Goal: Consume media (video, audio): Consume media (video, audio)

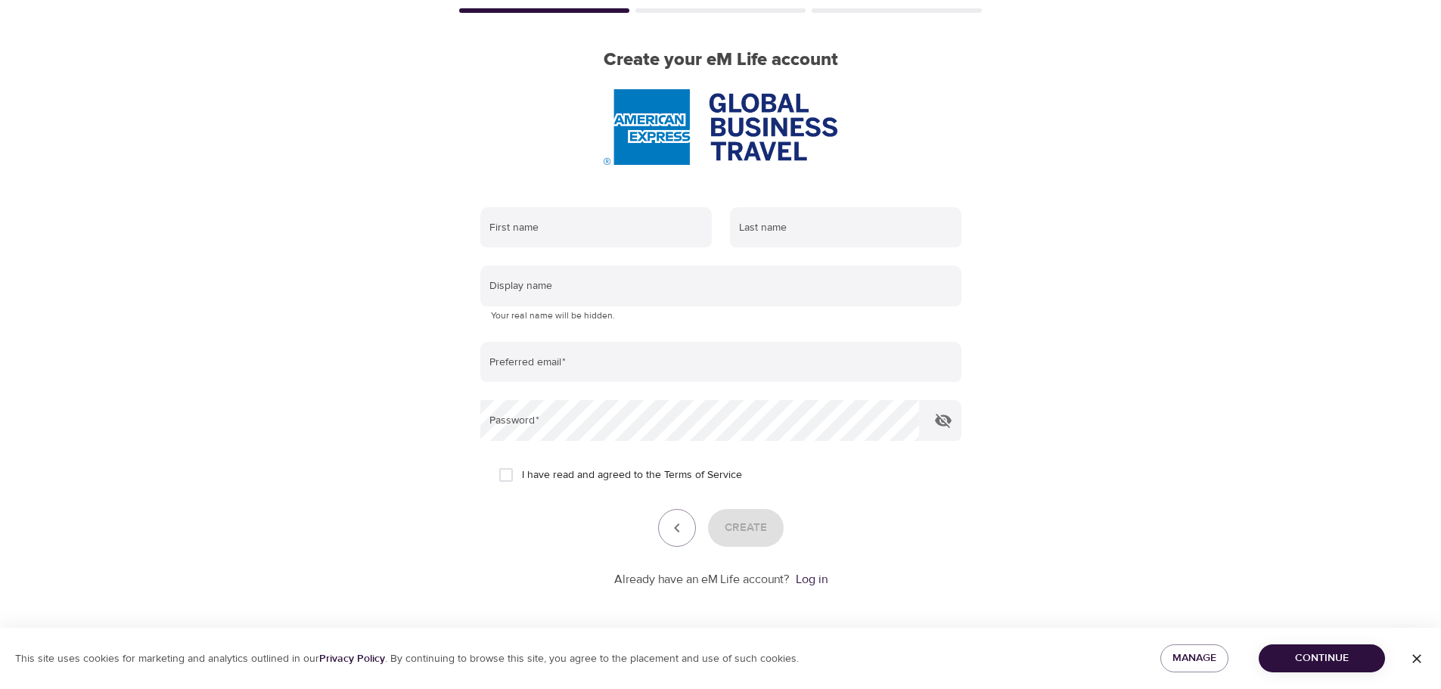
scroll to position [96, 0]
click at [813, 576] on link "Log in" at bounding box center [812, 577] width 32 height 15
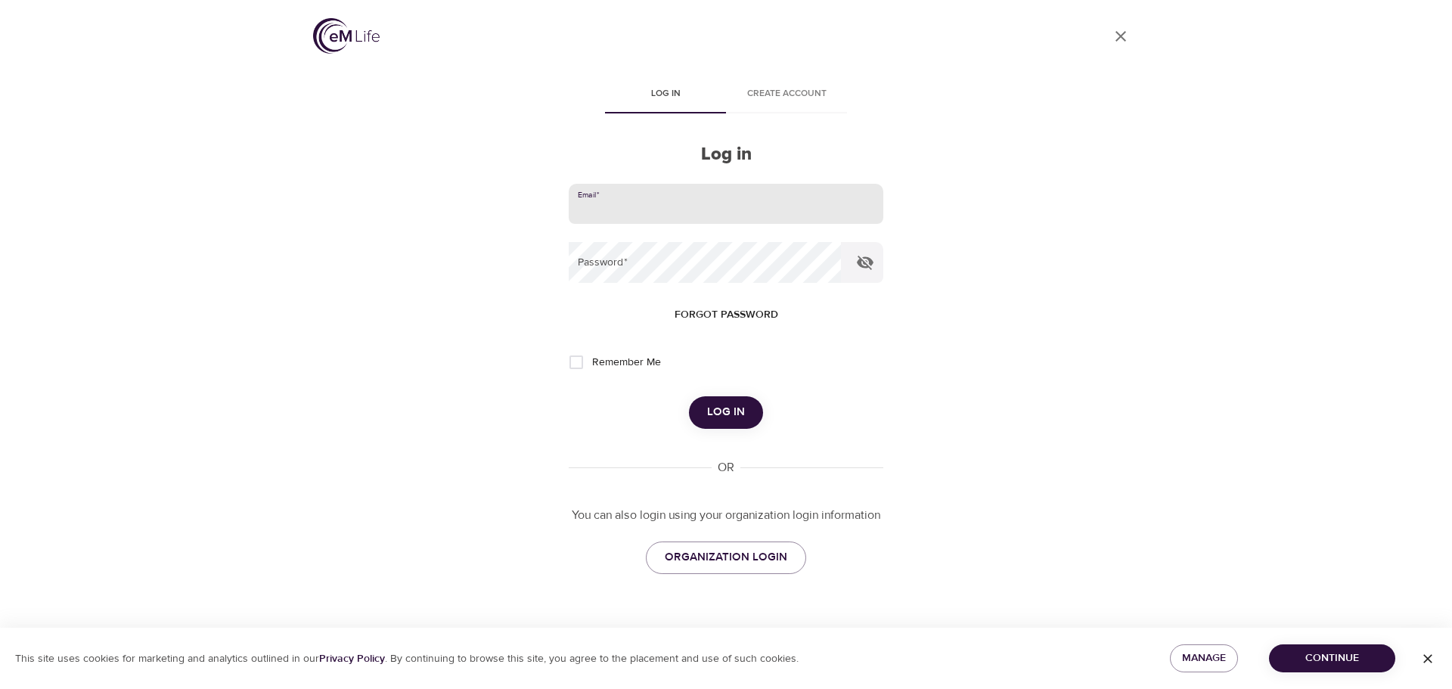
click at [633, 203] on input "email" at bounding box center [726, 204] width 315 height 41
type input "[PERSON_NAME][EMAIL_ADDRESS][PERSON_NAME][DOMAIN_NAME]"
click at [717, 417] on span "Log in" at bounding box center [726, 412] width 38 height 20
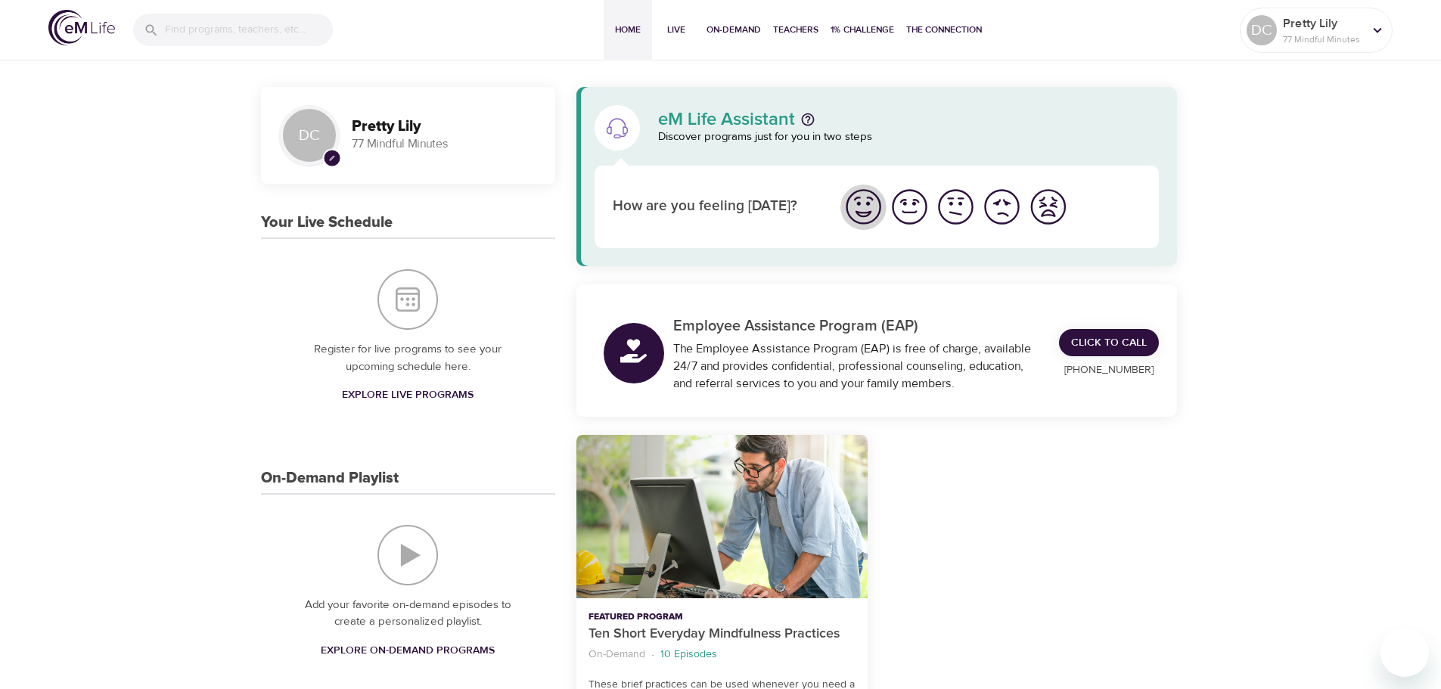
click at [864, 206] on img "I'm feeling great" at bounding box center [864, 207] width 42 height 42
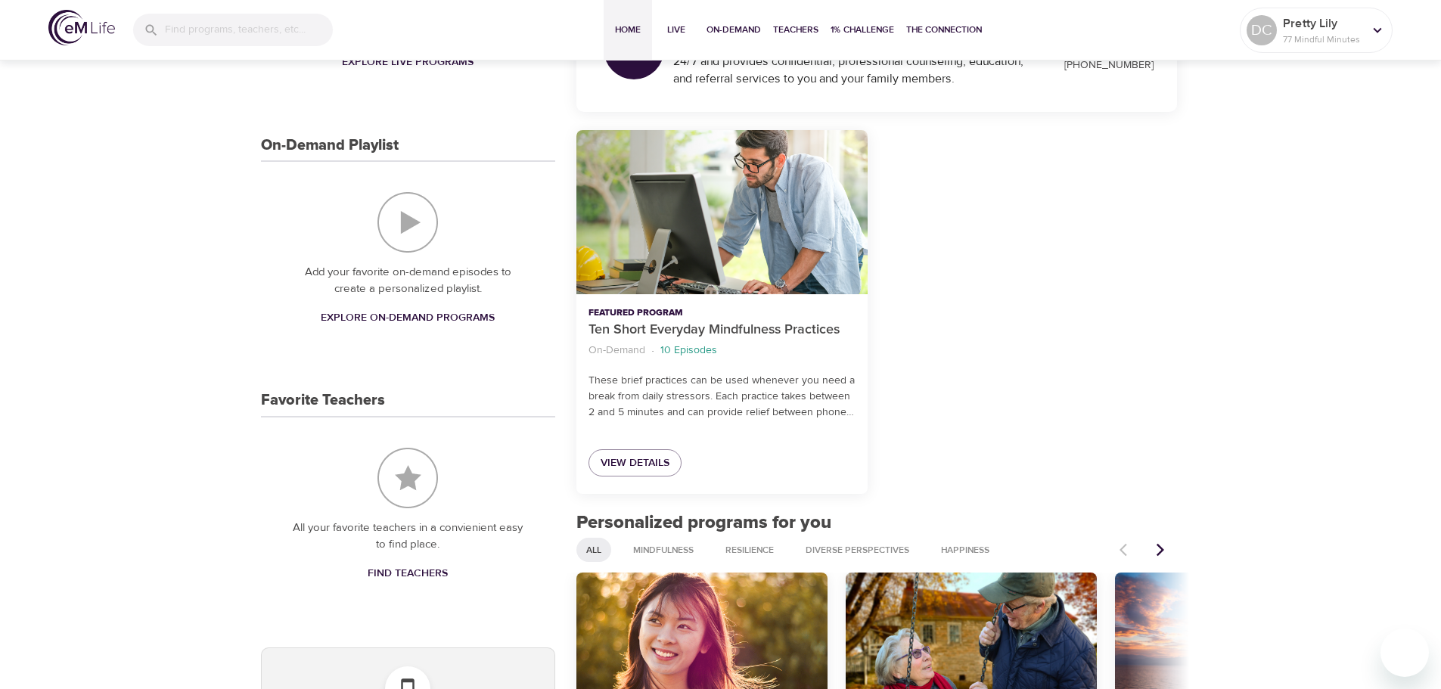
scroll to position [303, 0]
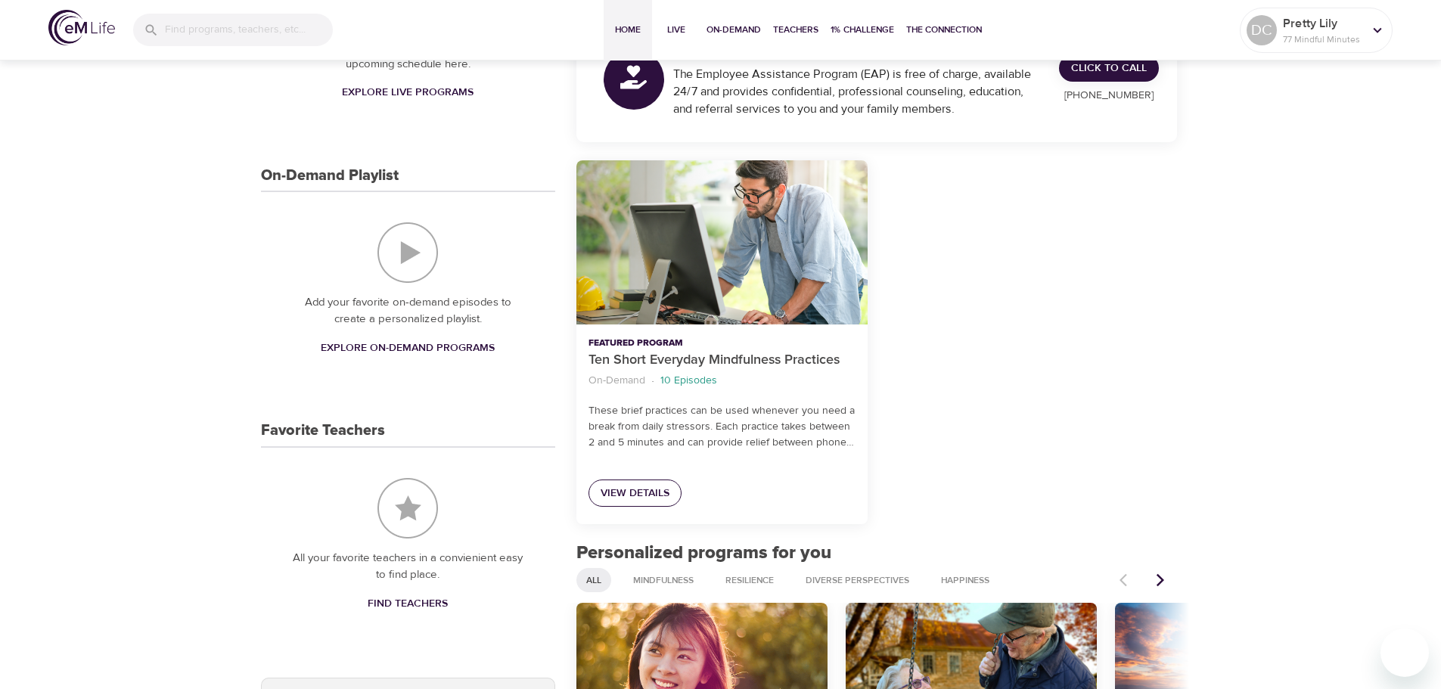
click at [650, 492] on span "View Details" at bounding box center [635, 493] width 69 height 19
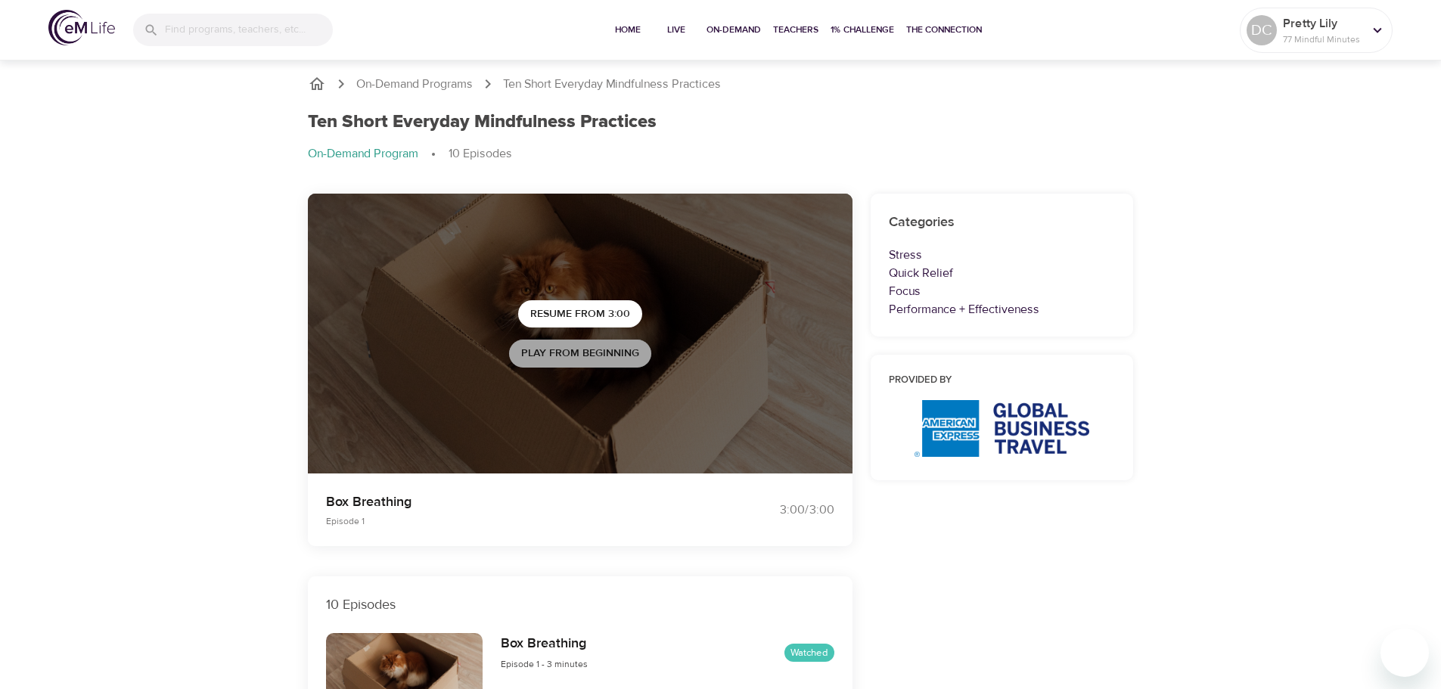
click at [591, 349] on span "Play from beginning" at bounding box center [580, 353] width 118 height 19
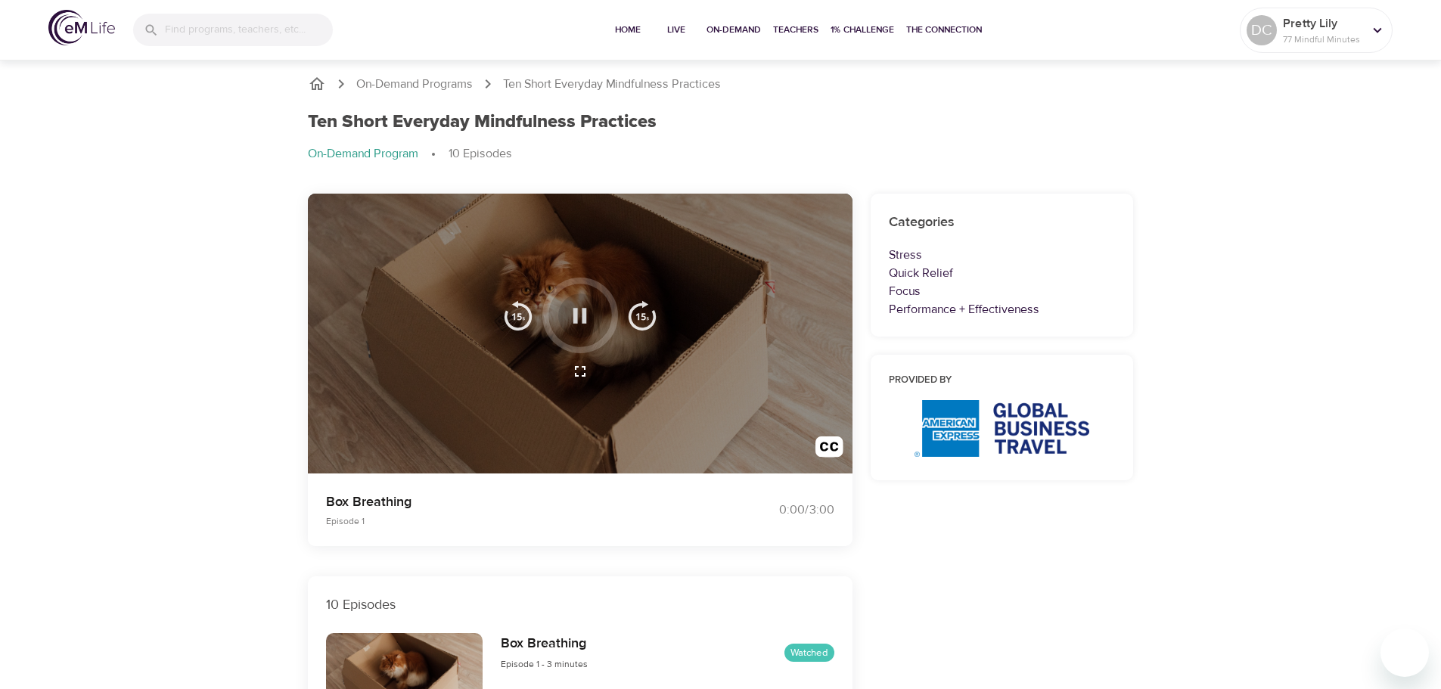
click at [587, 312] on icon "button" at bounding box center [579, 316] width 26 height 26
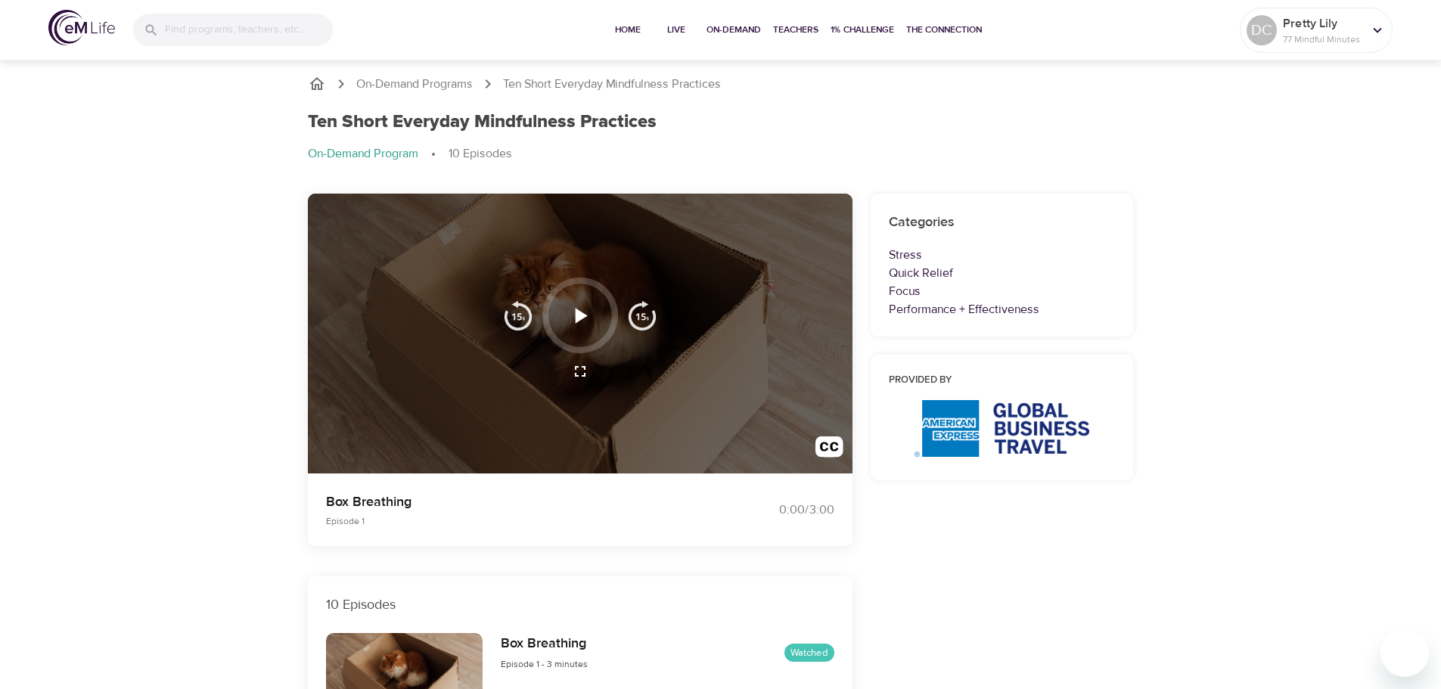
click at [579, 312] on icon "button" at bounding box center [582, 315] width 12 height 15
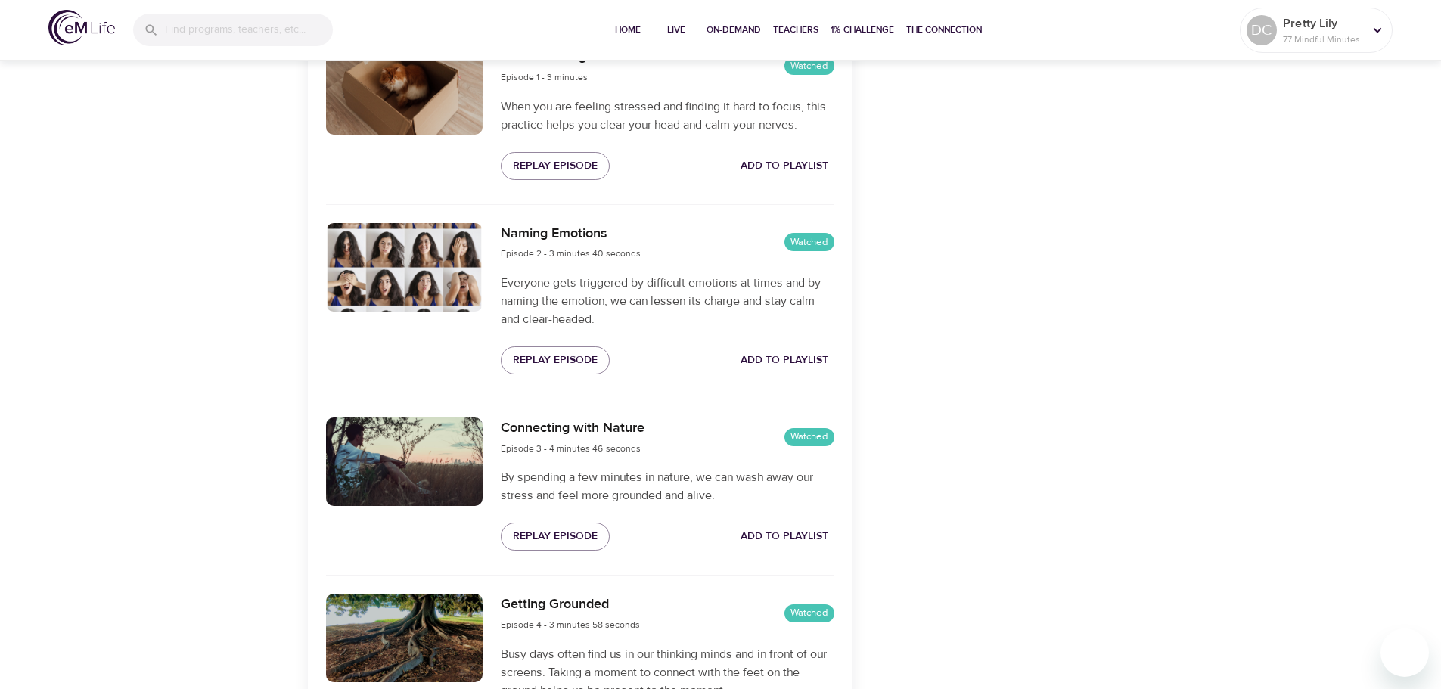
scroll to position [605, 0]
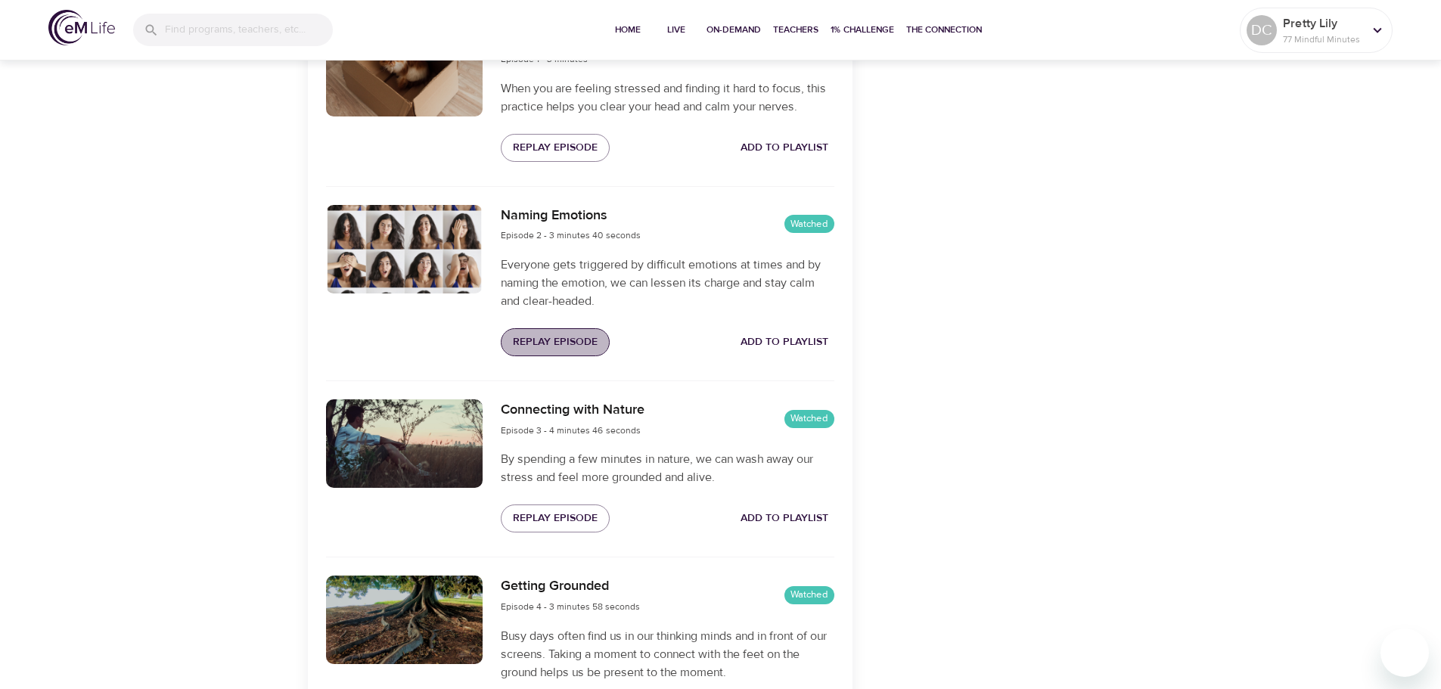
click at [537, 340] on span "Replay Episode" at bounding box center [555, 342] width 85 height 19
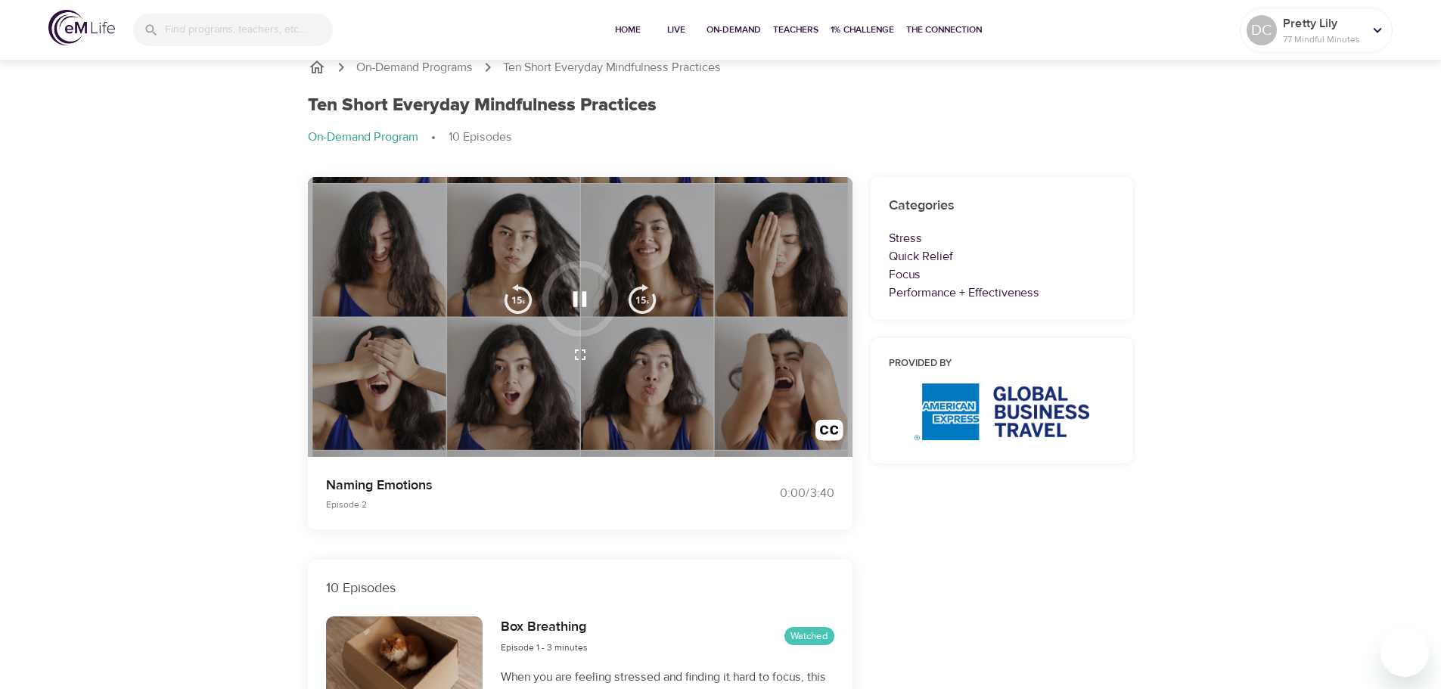
scroll to position [0, 0]
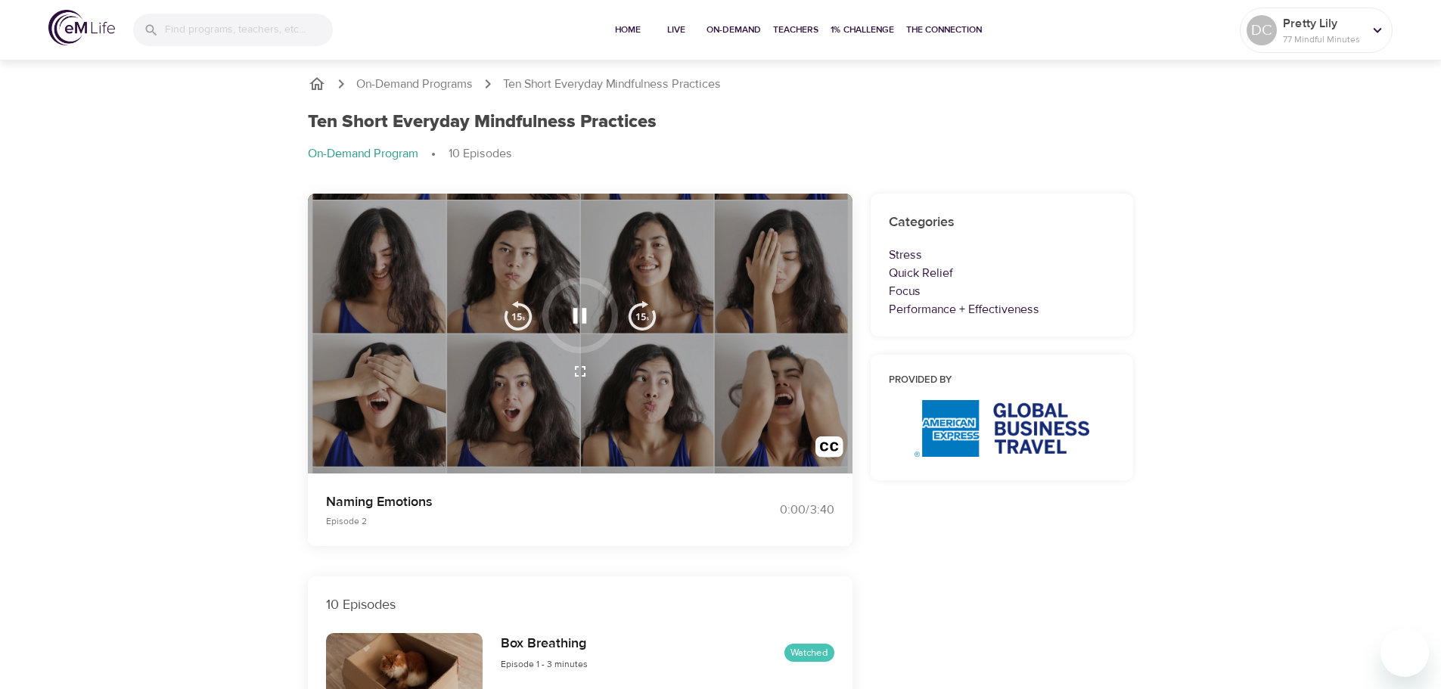
click at [591, 306] on icon "button" at bounding box center [579, 316] width 26 height 26
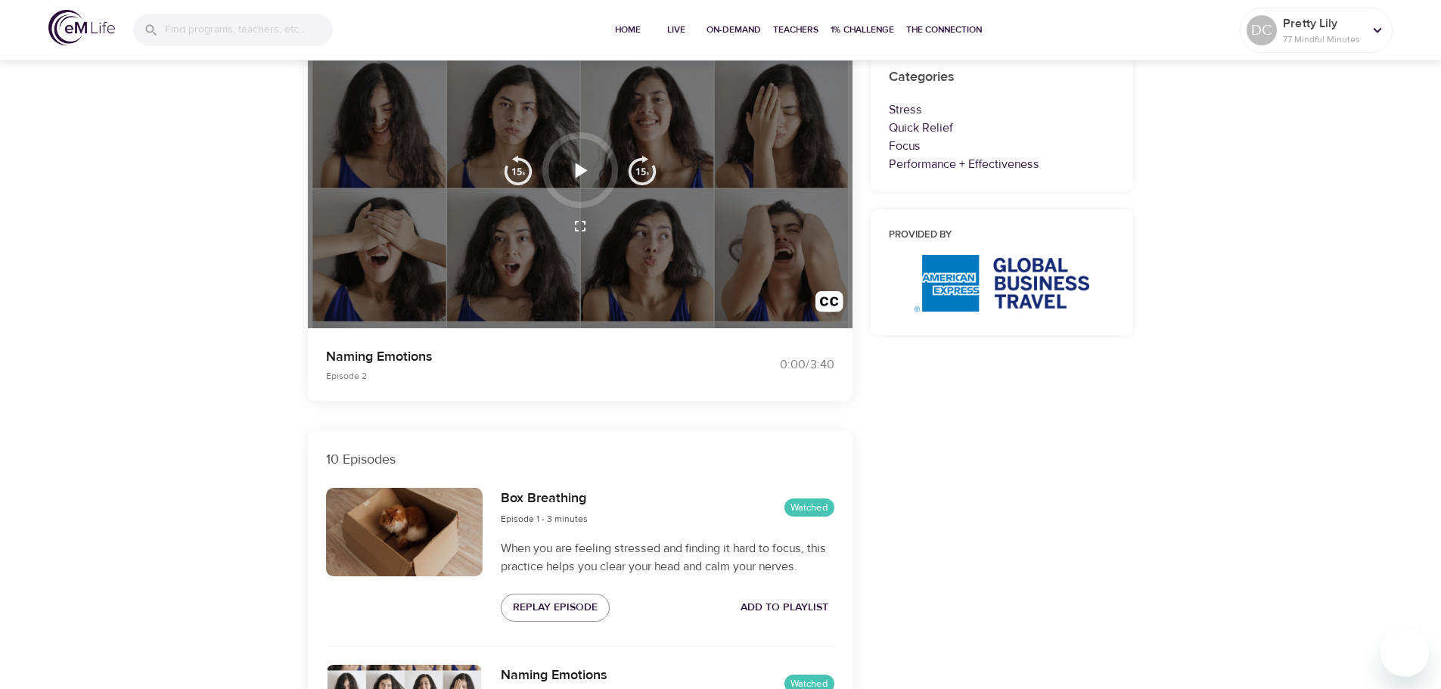
scroll to position [151, 0]
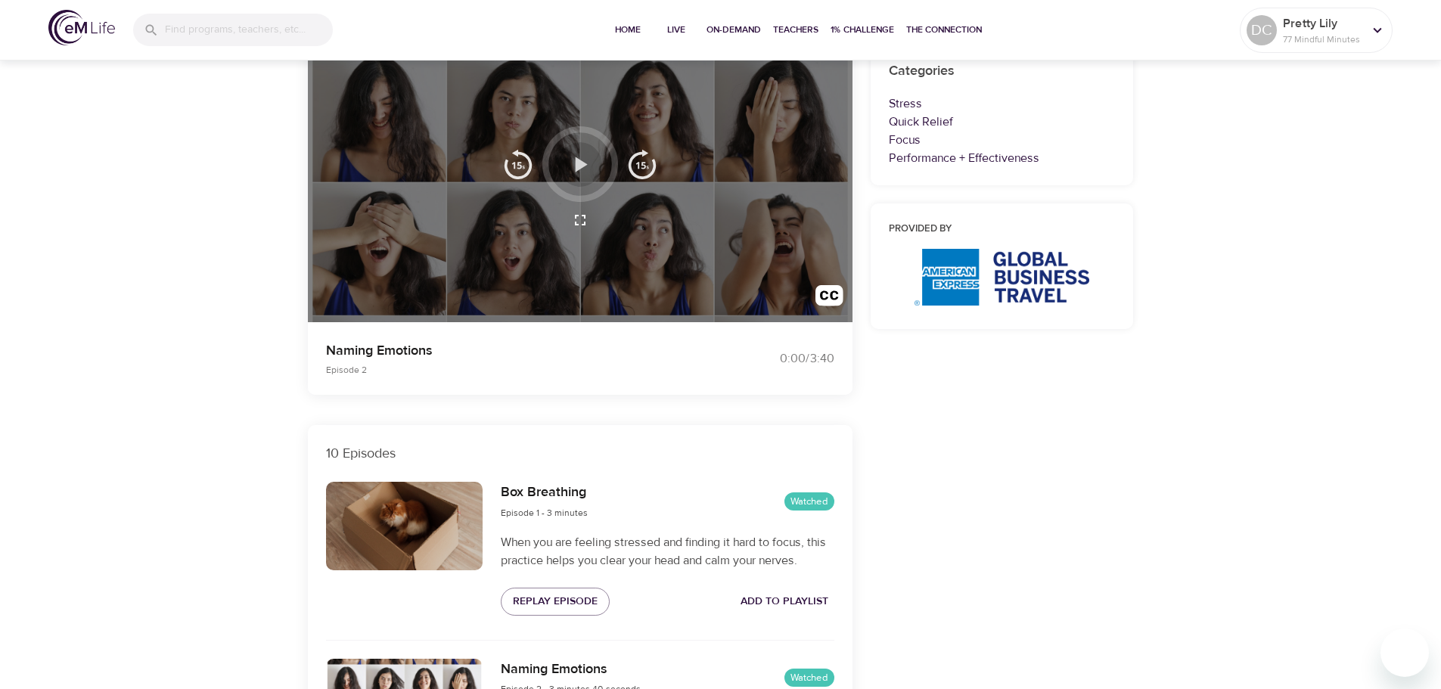
click at [570, 166] on icon "button" at bounding box center [579, 164] width 26 height 26
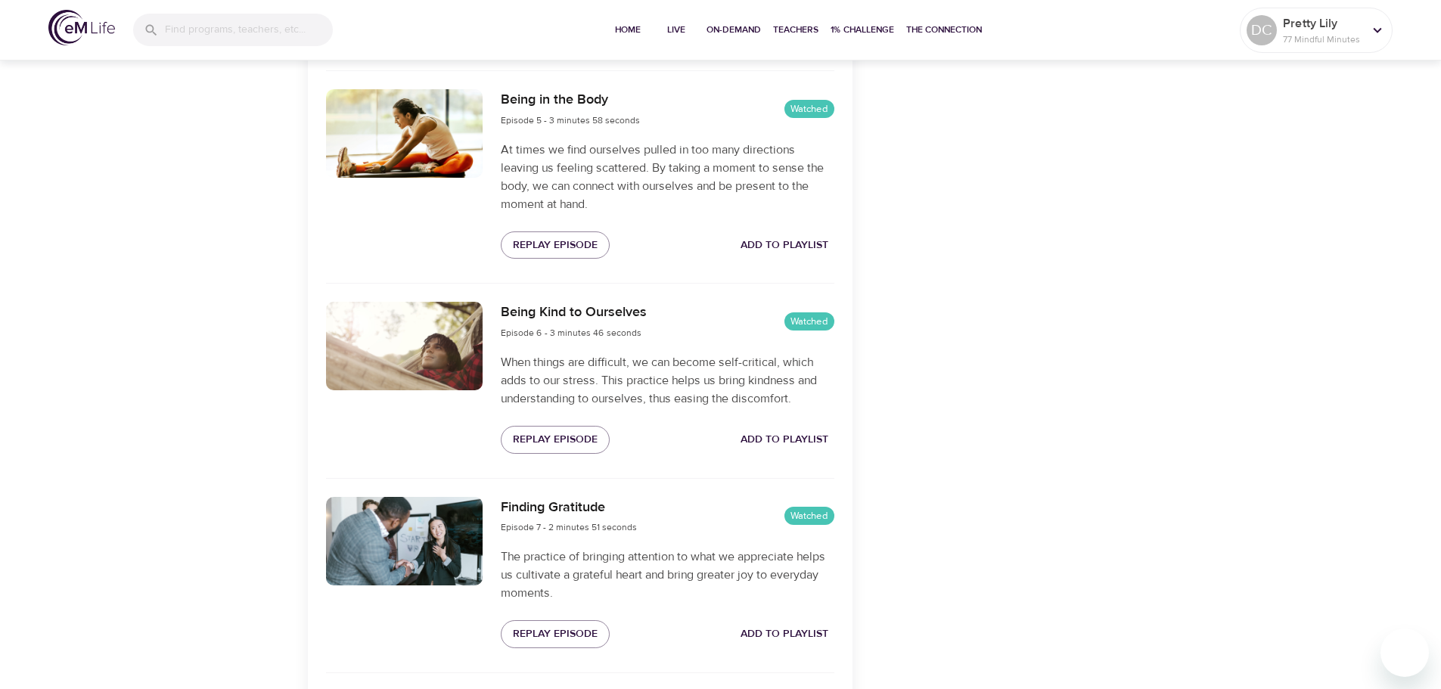
scroll to position [1361, 0]
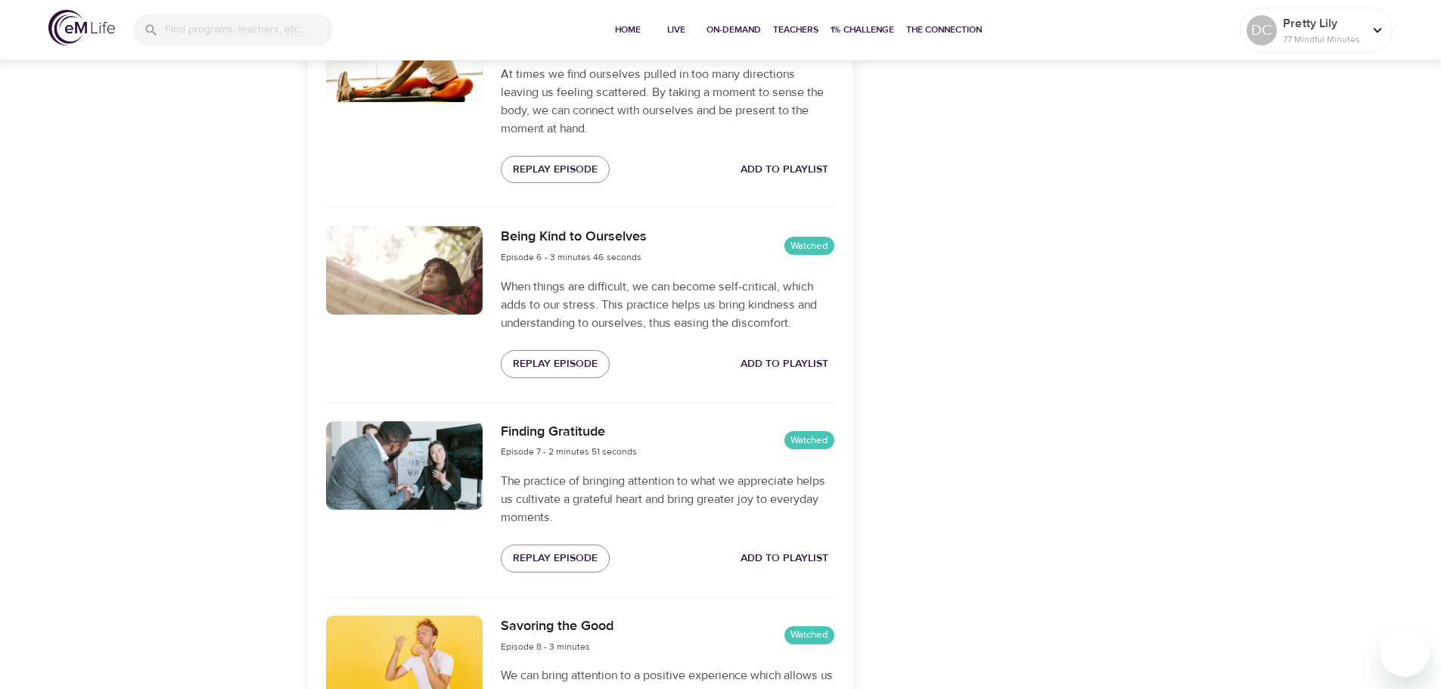
click at [430, 257] on div at bounding box center [404, 270] width 157 height 88
click at [540, 355] on span "Replay Episode" at bounding box center [555, 364] width 85 height 19
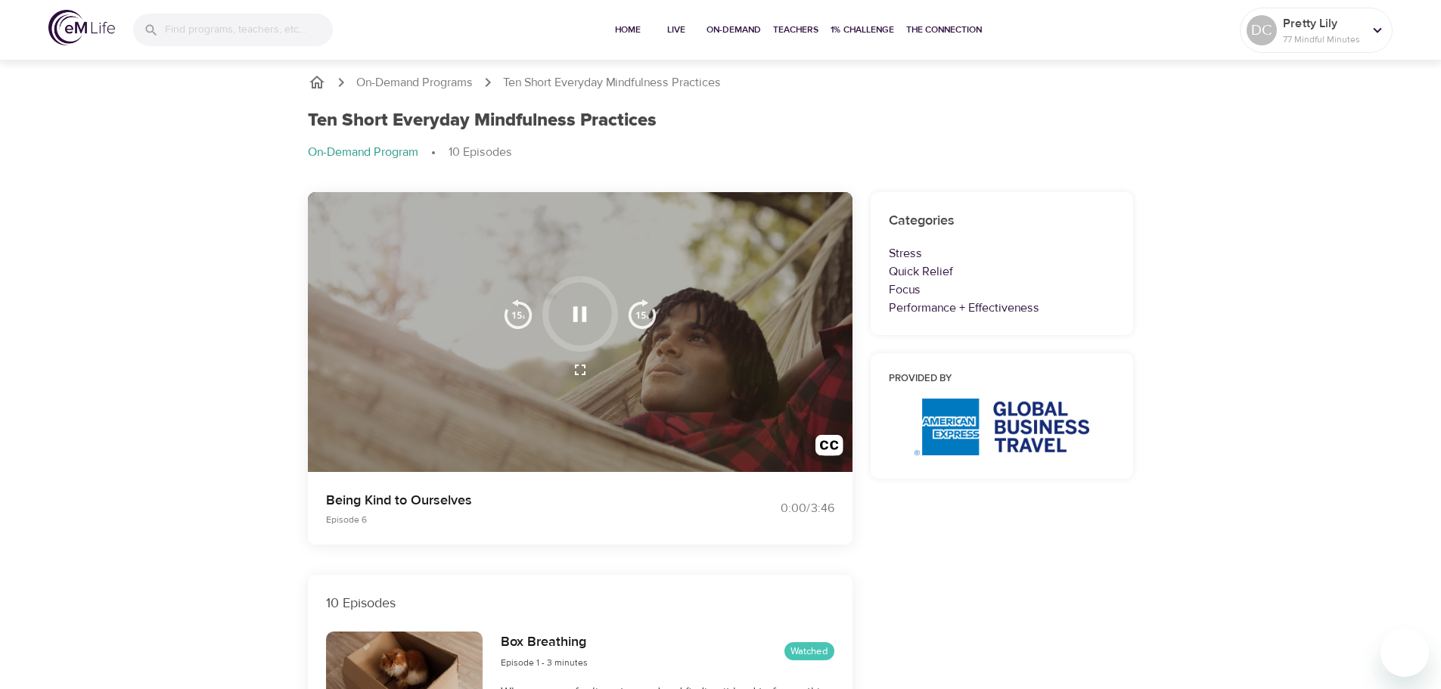
scroll to position [0, 0]
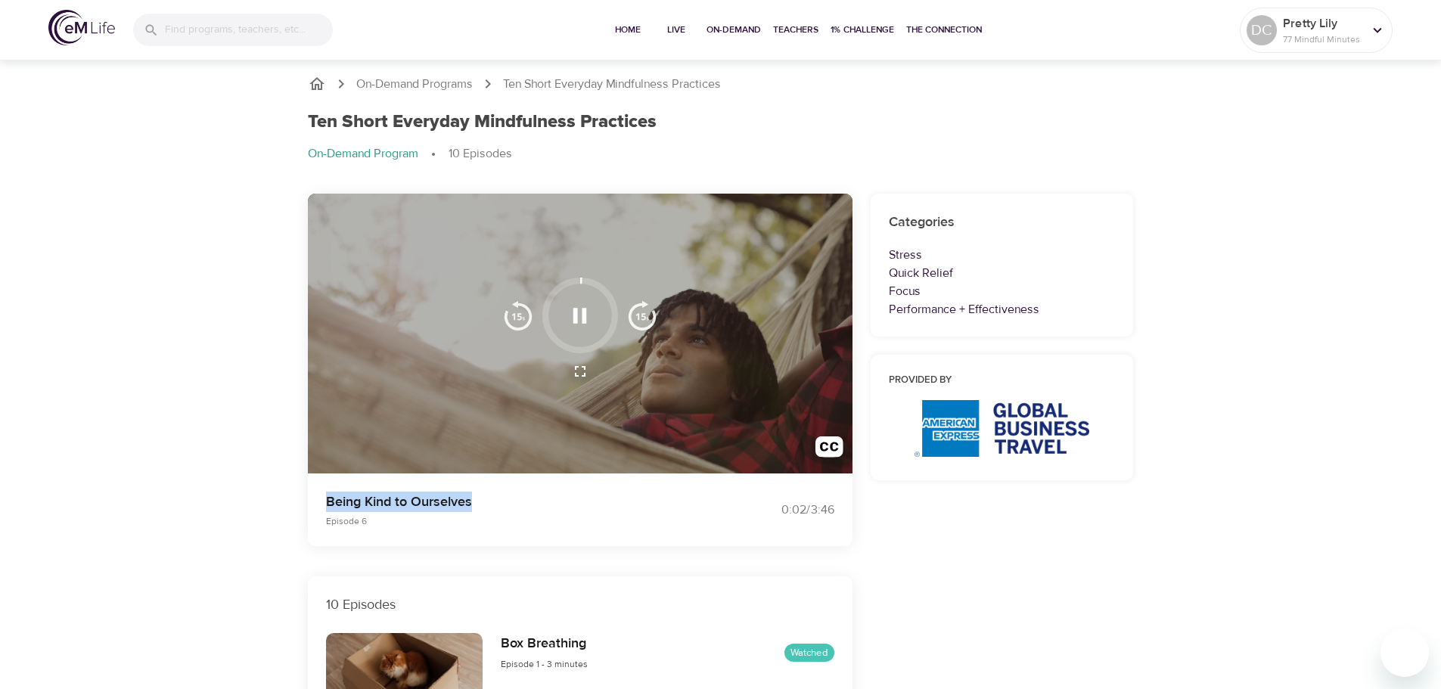
drag, startPoint x: 480, startPoint y: 501, endPoint x: 328, endPoint y: 496, distance: 152.1
click at [328, 496] on p "Being Kind to Ourselves" at bounding box center [514, 502] width 377 height 20
copy p "Being Kind to Ourselves"
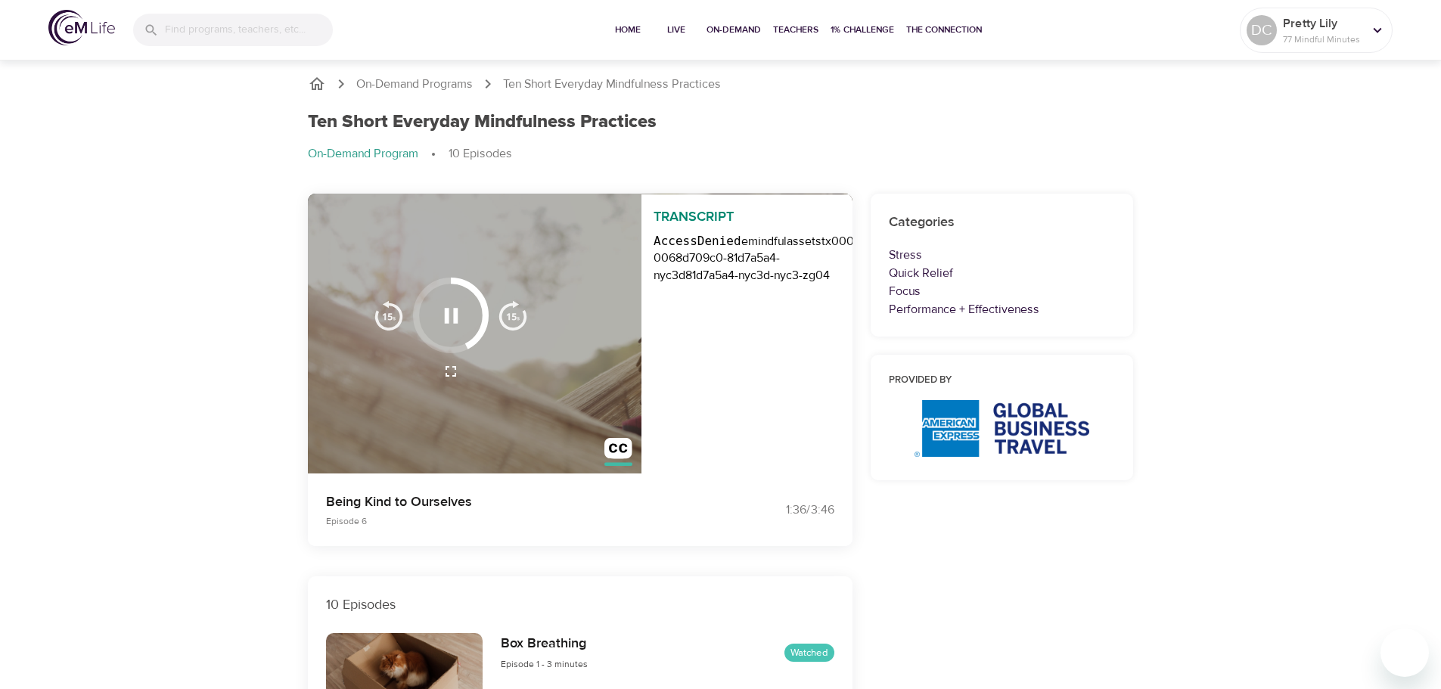
click at [765, 356] on div "Transcript AccessDenied emindfulassets tx00000ac5f91ee3b4fb6cb-0068d709c0-81d7a…" at bounding box center [747, 334] width 212 height 281
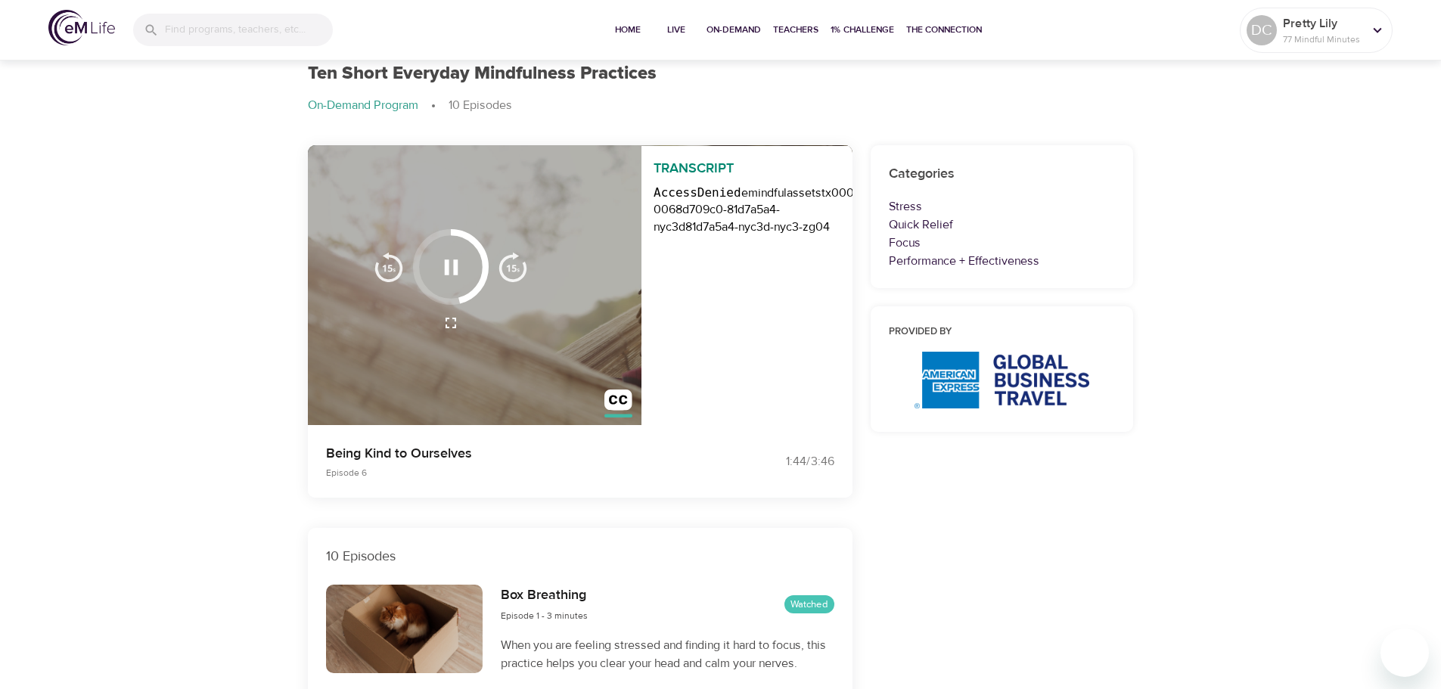
scroll to position [76, 0]
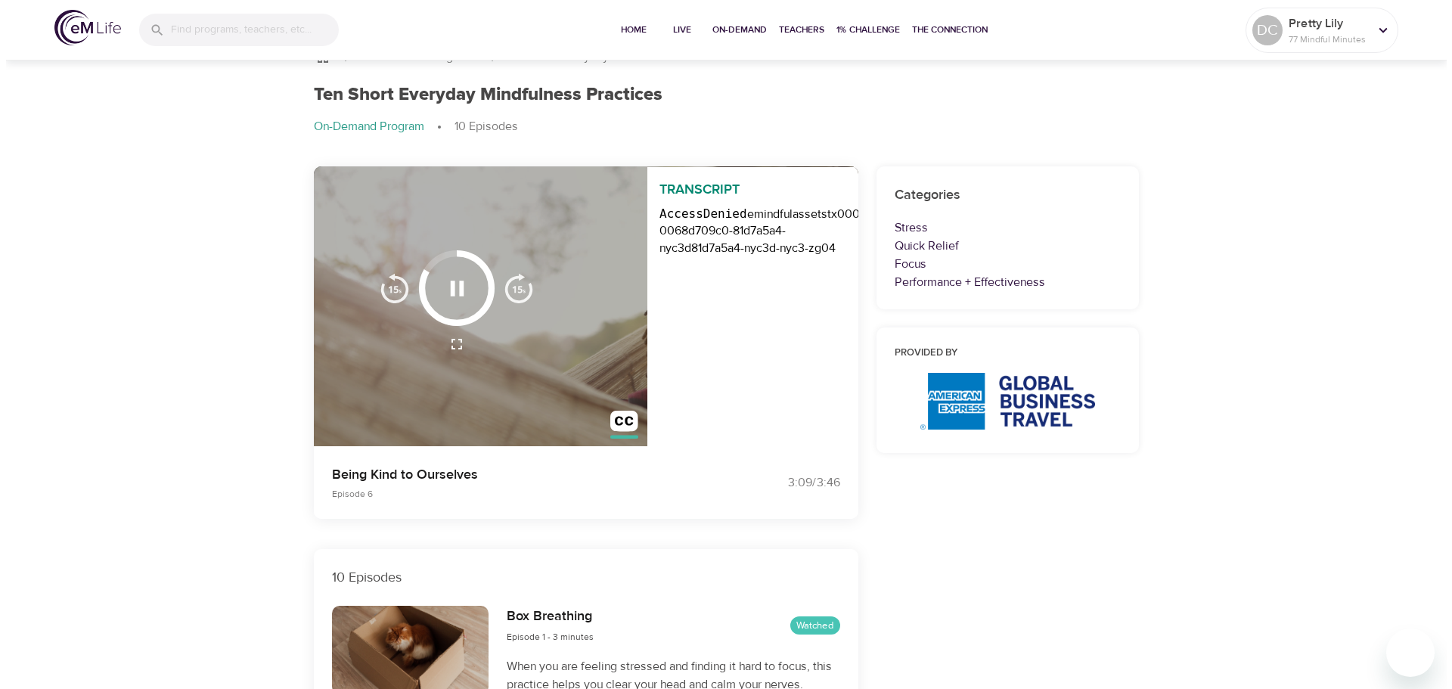
scroll to position [0, 0]
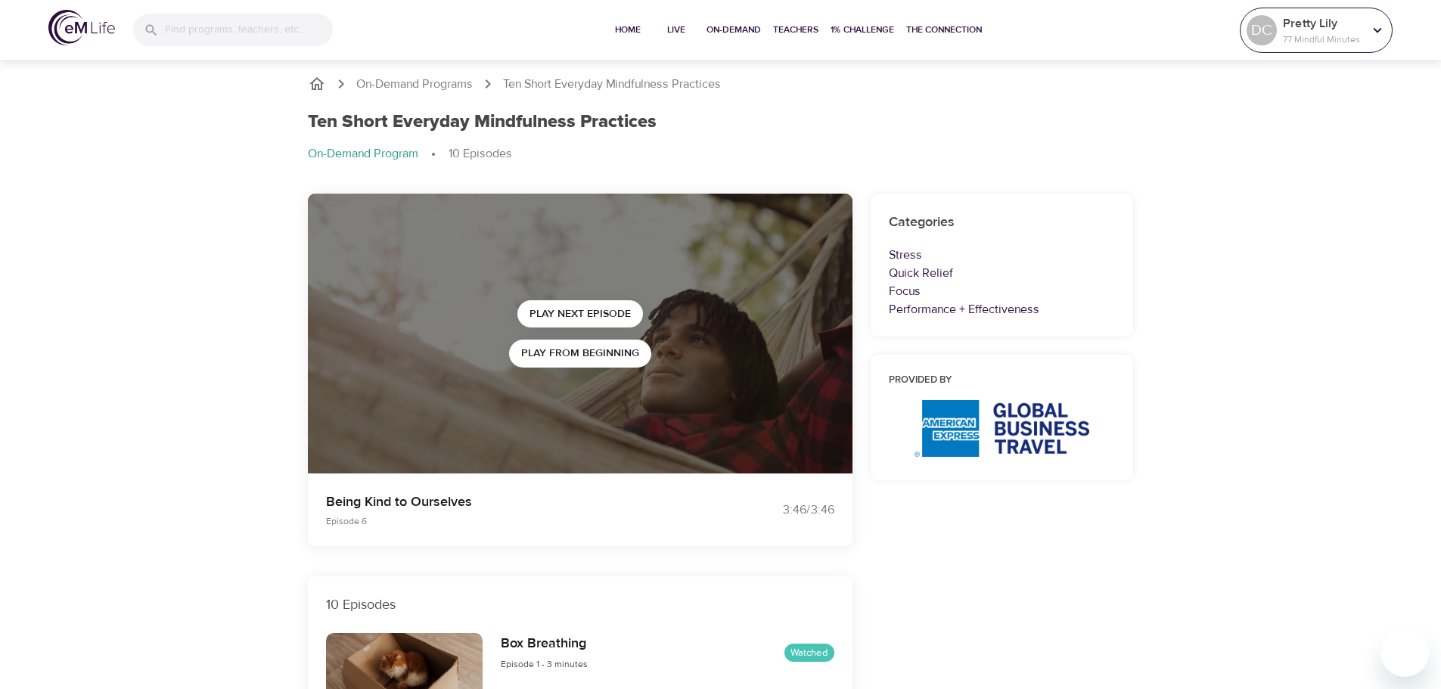
click at [1336, 38] on p "77 Mindful Minutes" at bounding box center [1323, 40] width 80 height 14
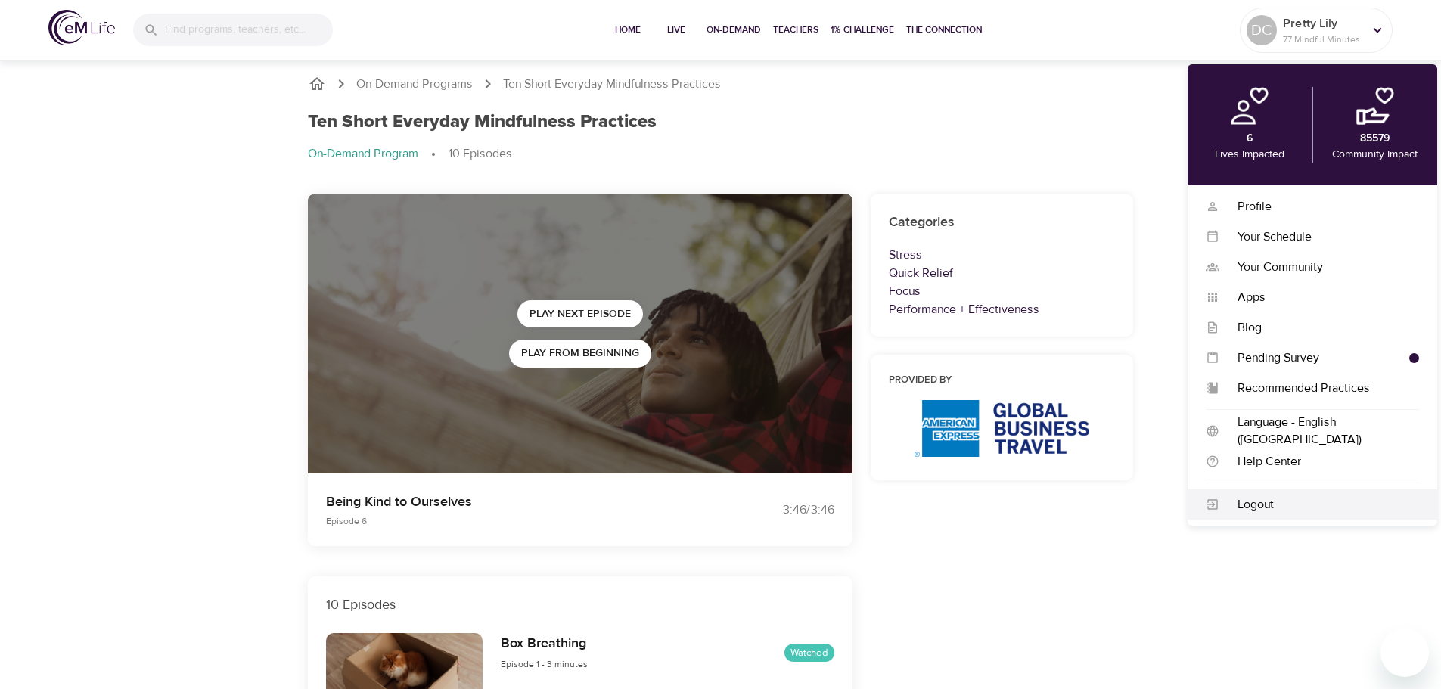
click at [1257, 511] on div "Logout" at bounding box center [1319, 504] width 200 height 17
